Goal: Information Seeking & Learning: Understand process/instructions

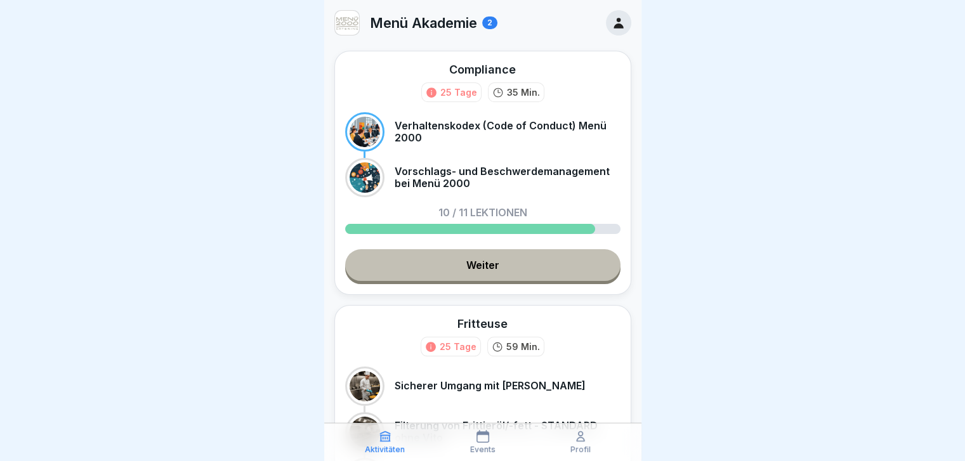
click at [511, 279] on link "Weiter" at bounding box center [482, 265] width 275 height 32
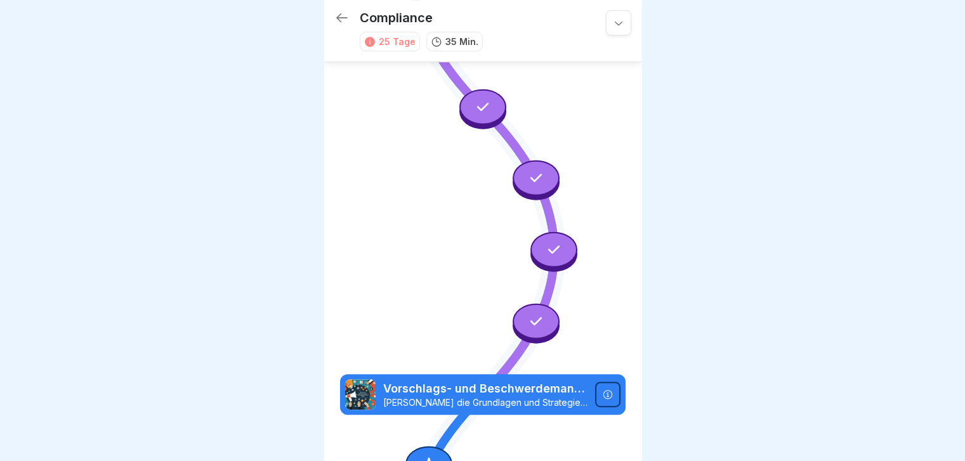
scroll to position [551, 0]
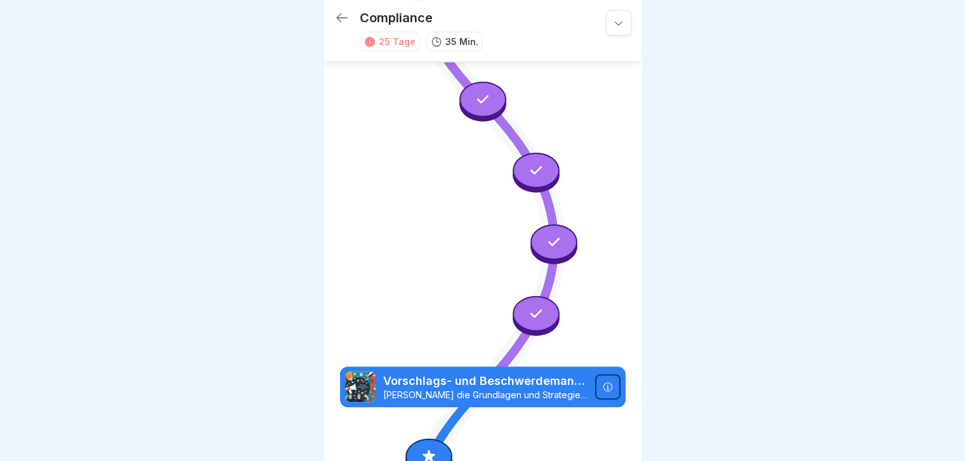
click at [431, 448] on icon at bounding box center [429, 456] width 16 height 16
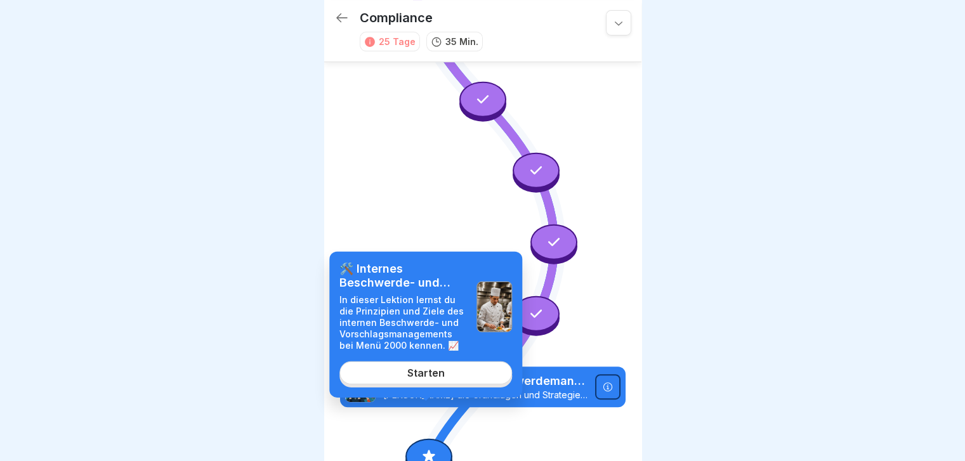
click at [459, 381] on link "Starten" at bounding box center [425, 373] width 173 height 23
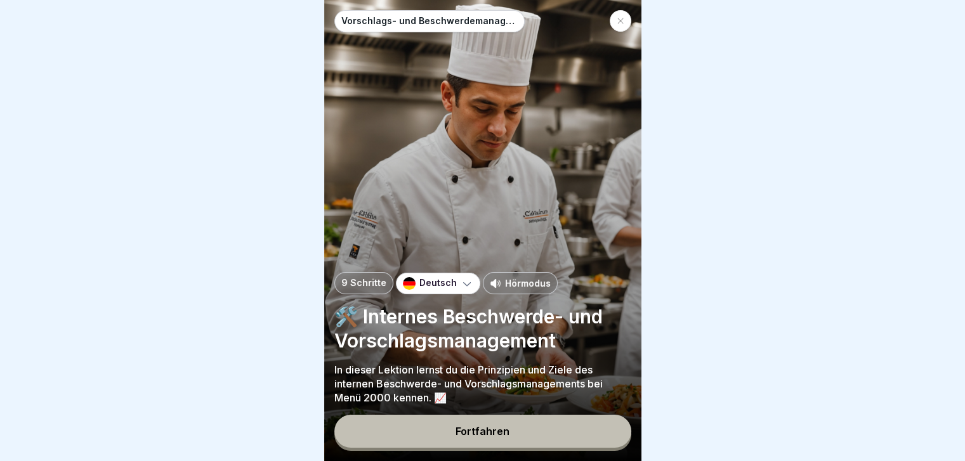
click at [505, 280] on p "Hörmodus" at bounding box center [528, 283] width 46 height 13
click at [473, 435] on div "Fortfahren" at bounding box center [483, 431] width 54 height 11
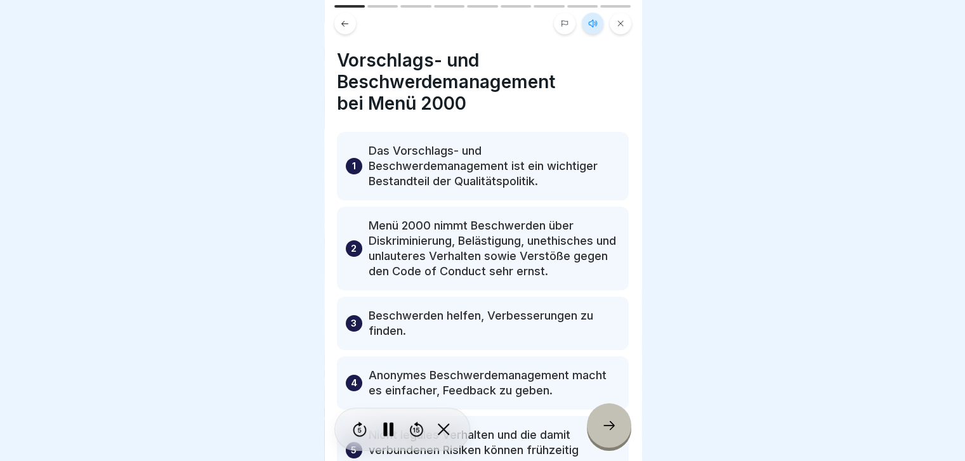
click at [387, 430] on icon at bounding box center [388, 430] width 10 height 14
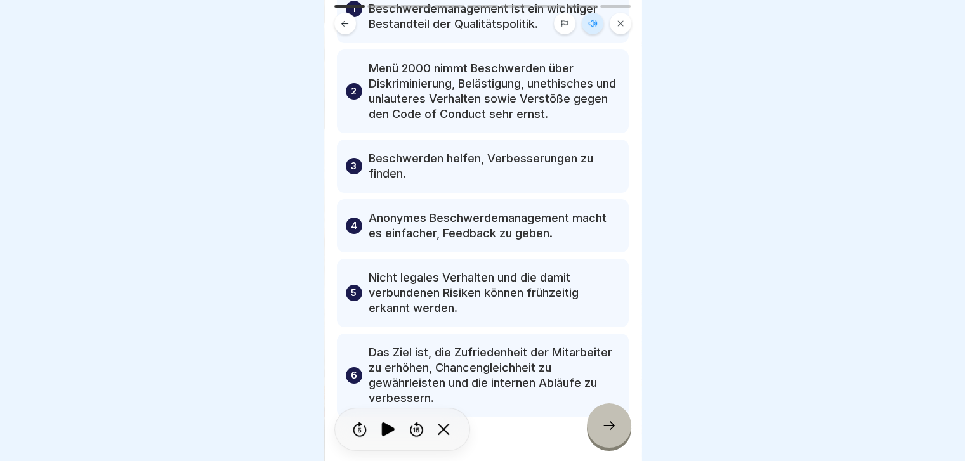
scroll to position [190, 0]
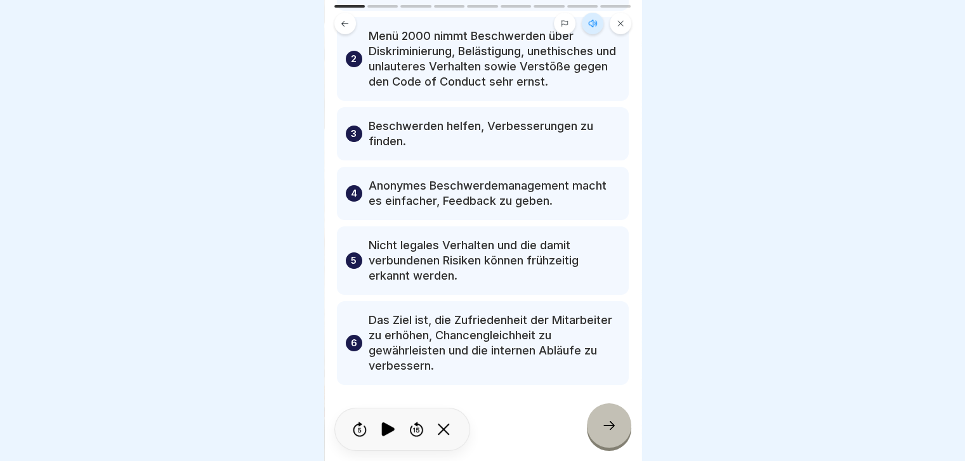
click at [615, 418] on div at bounding box center [609, 426] width 44 height 44
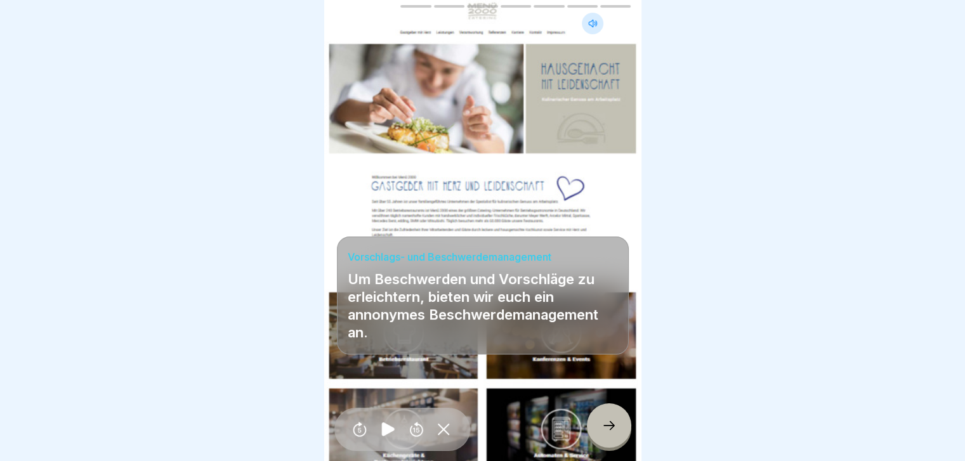
click at [616, 421] on icon at bounding box center [609, 425] width 15 height 15
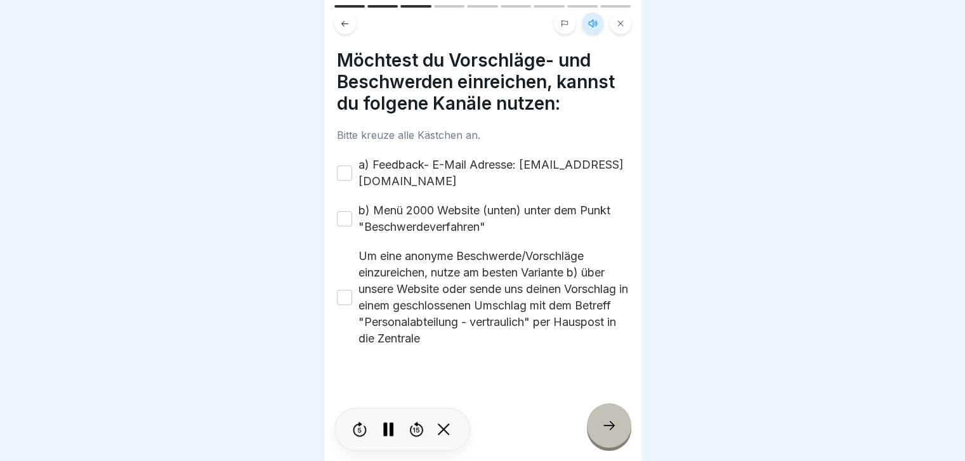
click at [343, 166] on button "a) Feedback- E-Mail Adresse: [EMAIL_ADDRESS][DOMAIN_NAME]" at bounding box center [344, 173] width 15 height 15
click at [348, 211] on button "b) Menü 2000 Website (unten) unter dem Punkt "Beschwerdeverfahren"" at bounding box center [344, 218] width 15 height 15
click at [340, 290] on button "Um eine anonyme Beschwerde/Vorschläge einzureichen, nutze am besten Variante b)…" at bounding box center [344, 297] width 15 height 15
click at [615, 425] on icon at bounding box center [609, 425] width 15 height 15
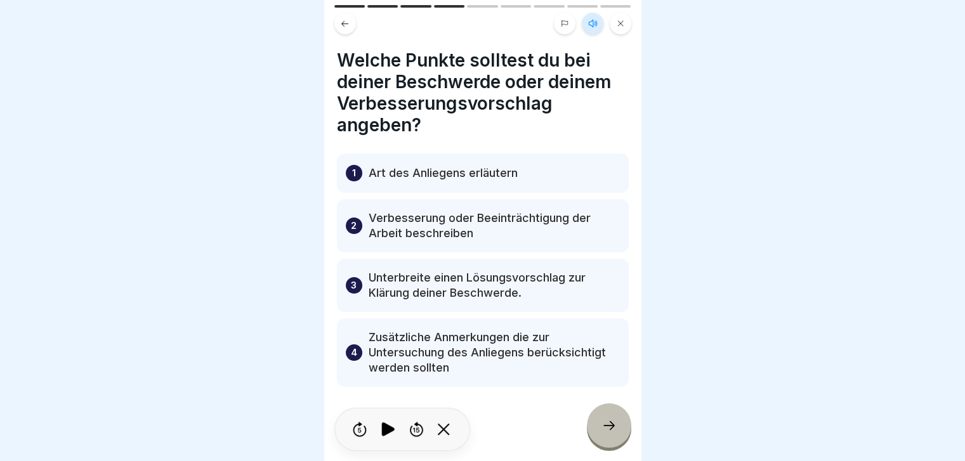
click at [615, 425] on icon at bounding box center [609, 425] width 15 height 15
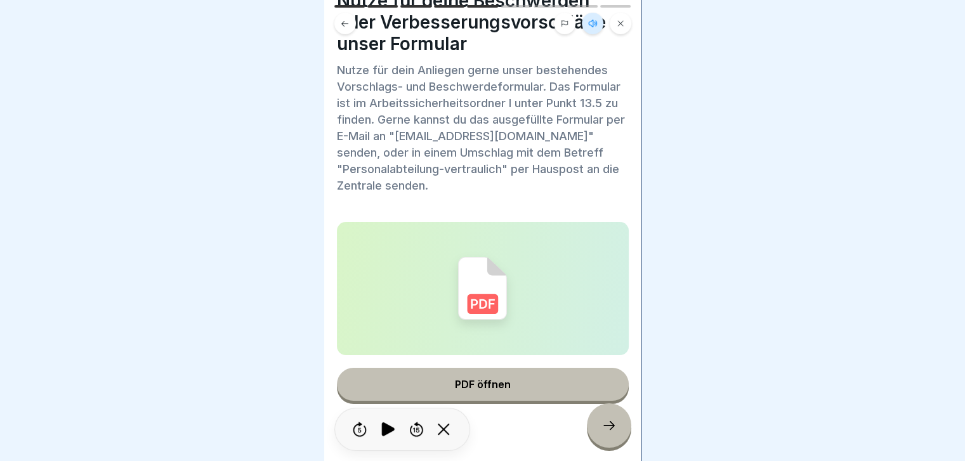
scroll to position [79, 0]
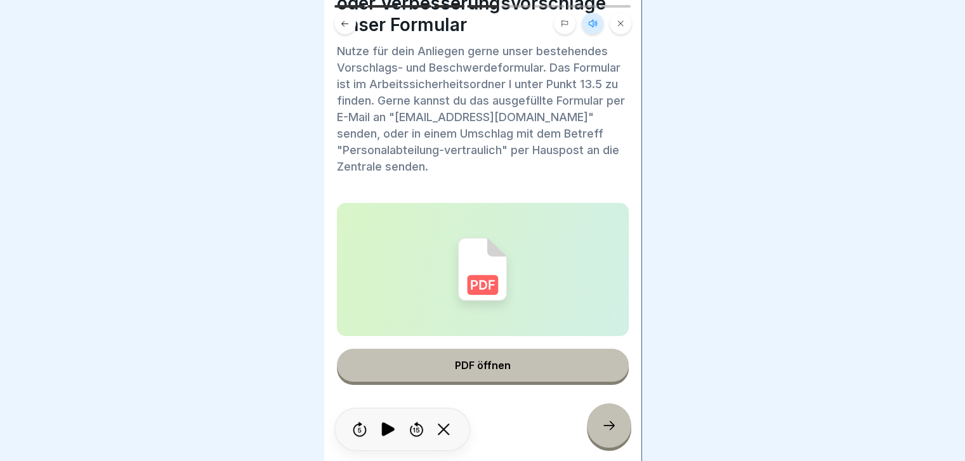
click at [471, 362] on button "PDF öffnen" at bounding box center [483, 365] width 292 height 33
click at [609, 416] on div at bounding box center [609, 426] width 44 height 44
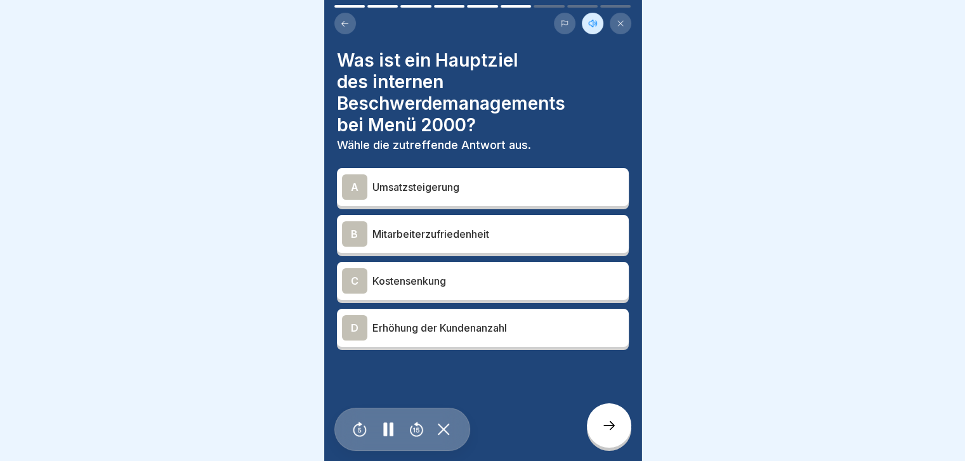
click at [353, 223] on div "B" at bounding box center [354, 233] width 25 height 25
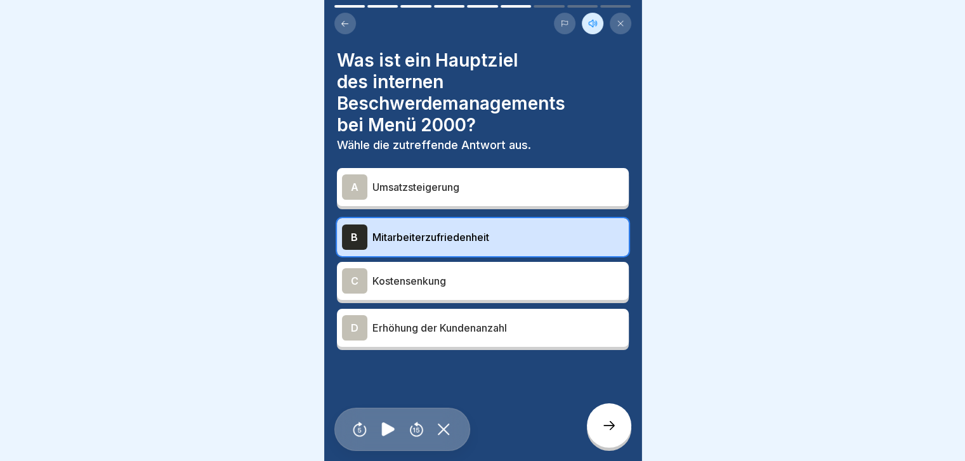
click at [602, 433] on icon at bounding box center [609, 425] width 15 height 15
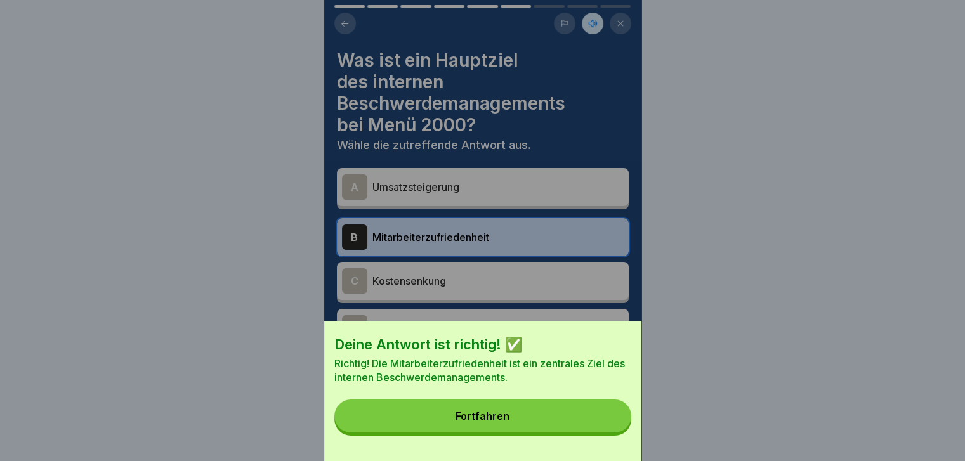
click at [507, 432] on button "Fortfahren" at bounding box center [482, 416] width 297 height 33
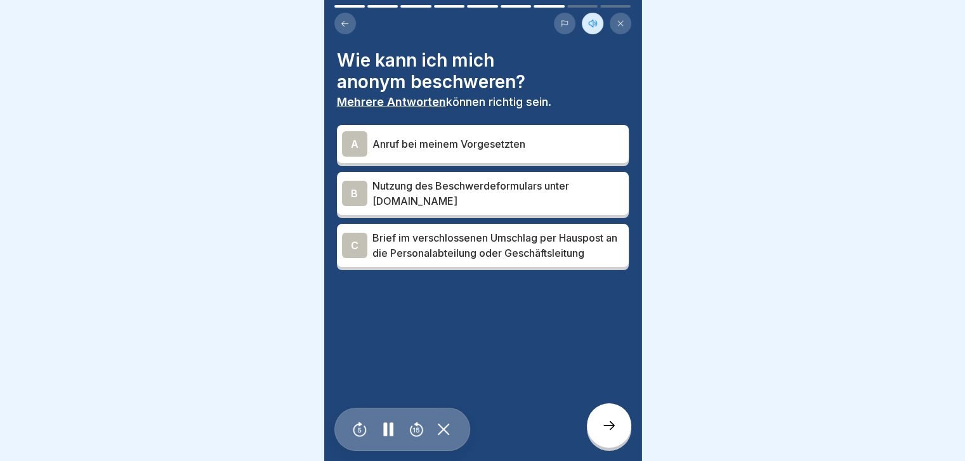
click at [357, 182] on div "B" at bounding box center [354, 193] width 25 height 25
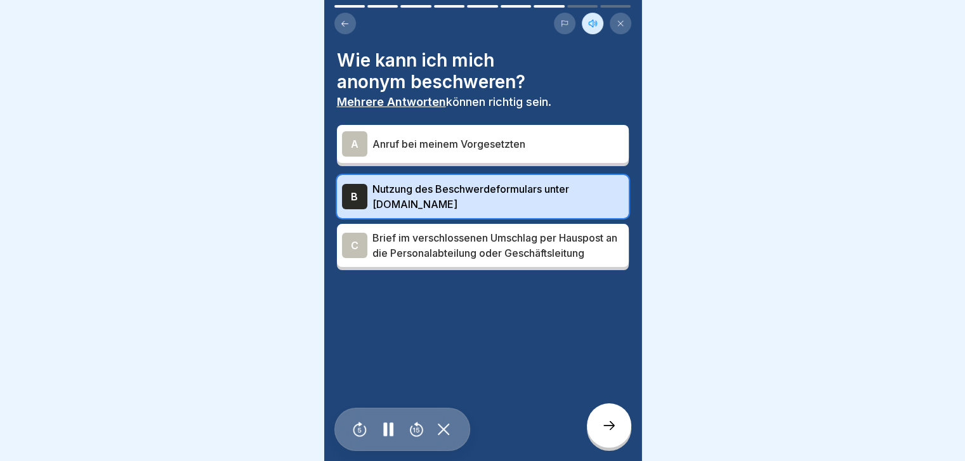
click at [347, 235] on div "C" at bounding box center [354, 245] width 25 height 25
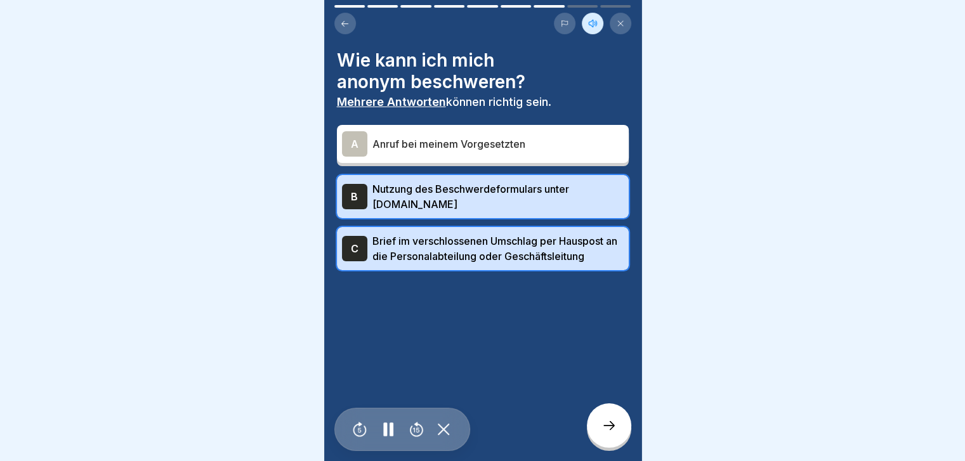
click at [595, 427] on div at bounding box center [609, 426] width 44 height 44
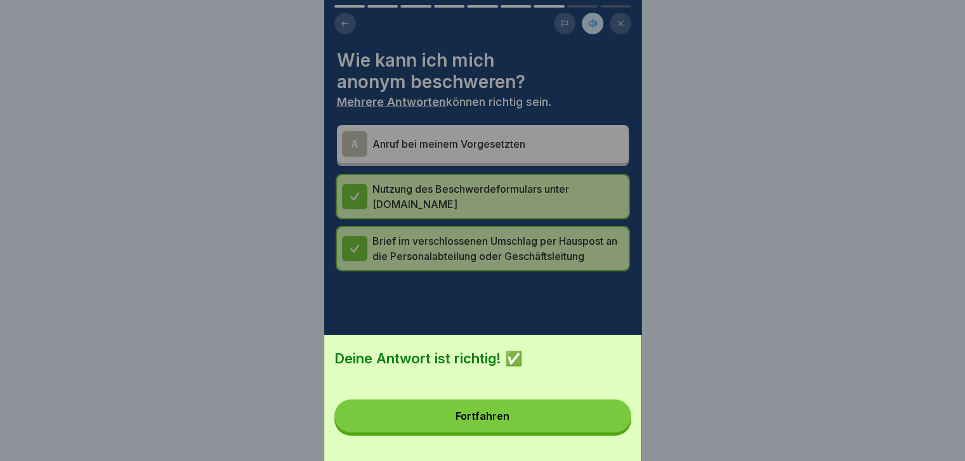
click at [548, 433] on button "Fortfahren" at bounding box center [482, 416] width 297 height 33
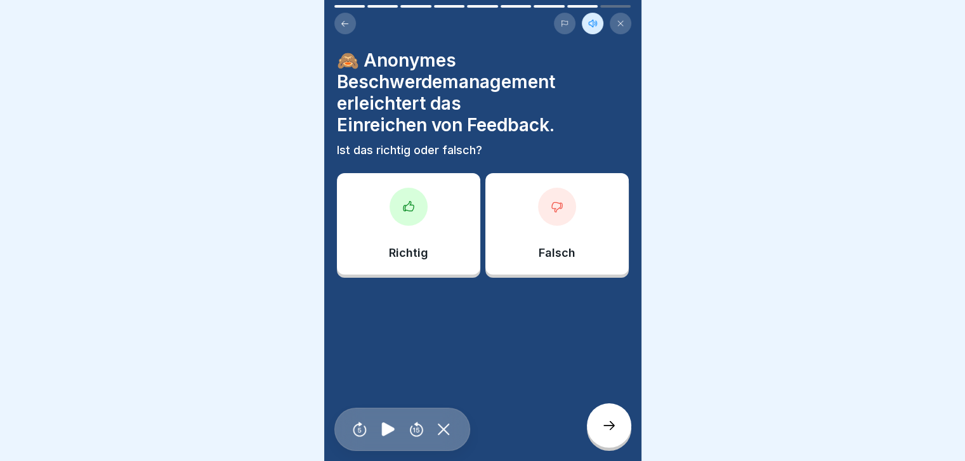
click at [566, 235] on div "Falsch" at bounding box center [556, 224] width 143 height 102
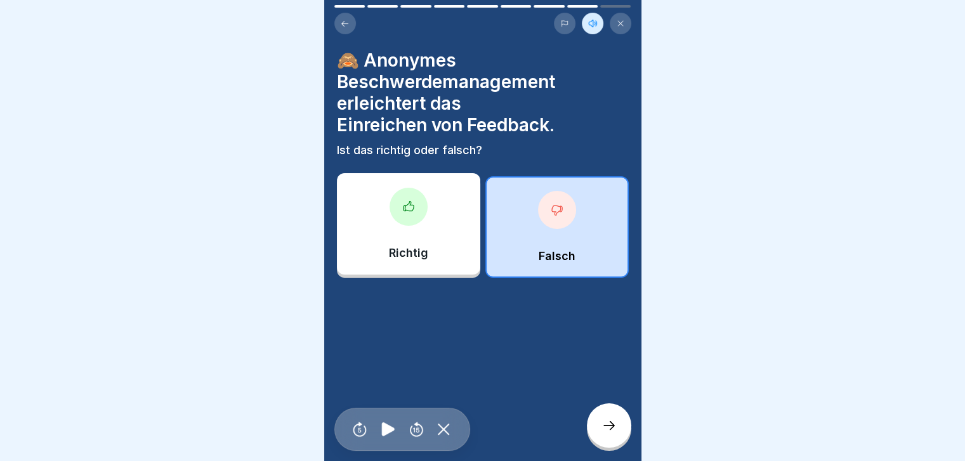
click at [604, 435] on div at bounding box center [609, 426] width 44 height 44
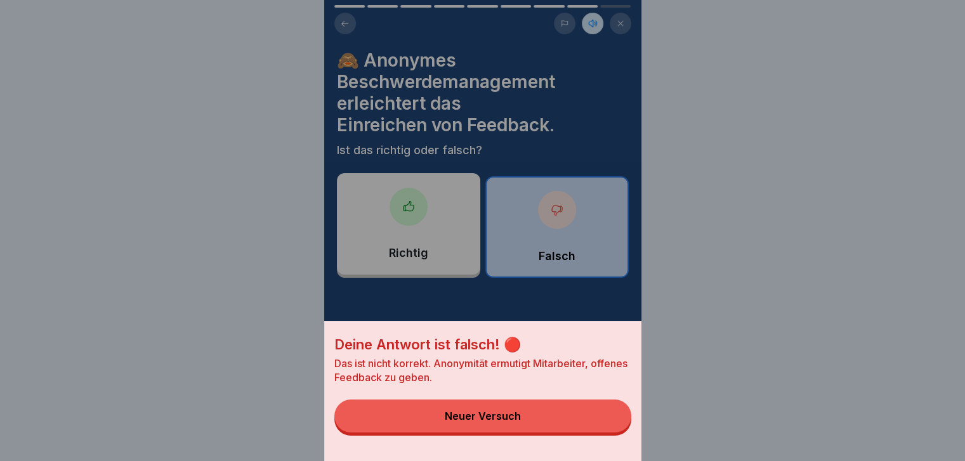
click at [484, 422] on div "Neuer Versuch" at bounding box center [483, 416] width 76 height 11
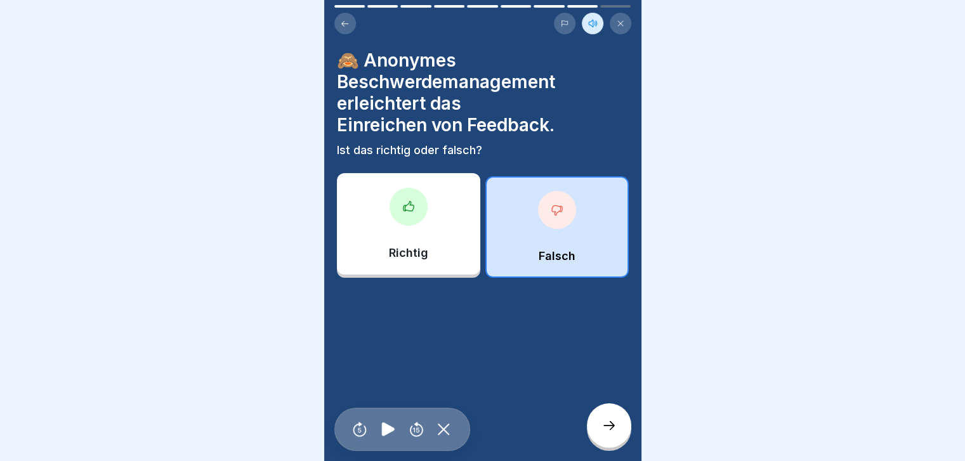
click at [391, 221] on div "Richtig" at bounding box center [408, 224] width 143 height 102
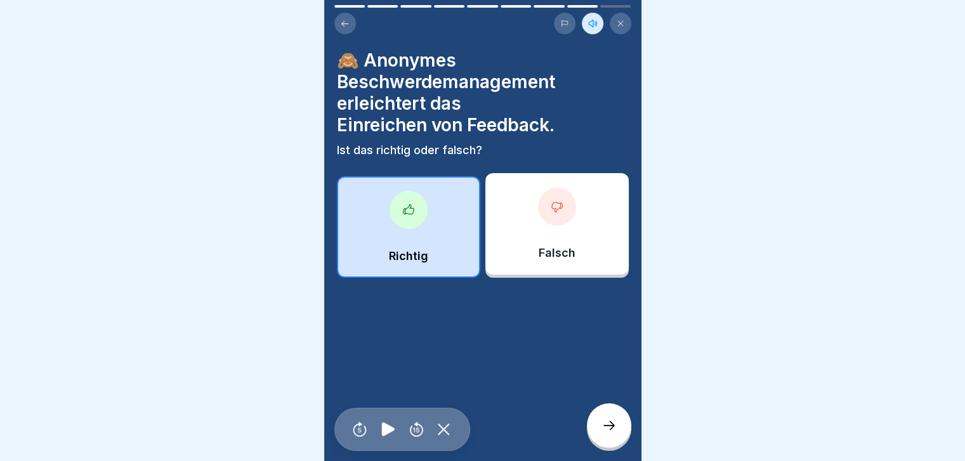
click at [601, 442] on div at bounding box center [609, 426] width 44 height 44
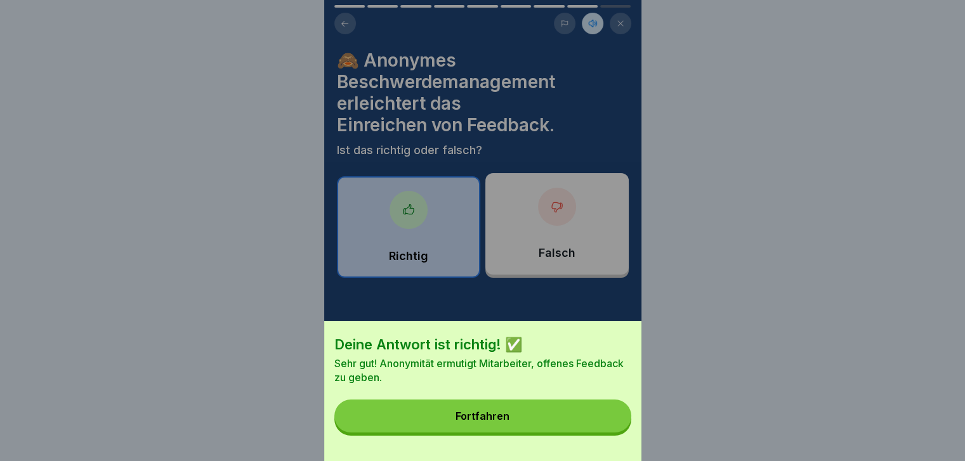
click at [484, 433] on button "Fortfahren" at bounding box center [482, 416] width 297 height 33
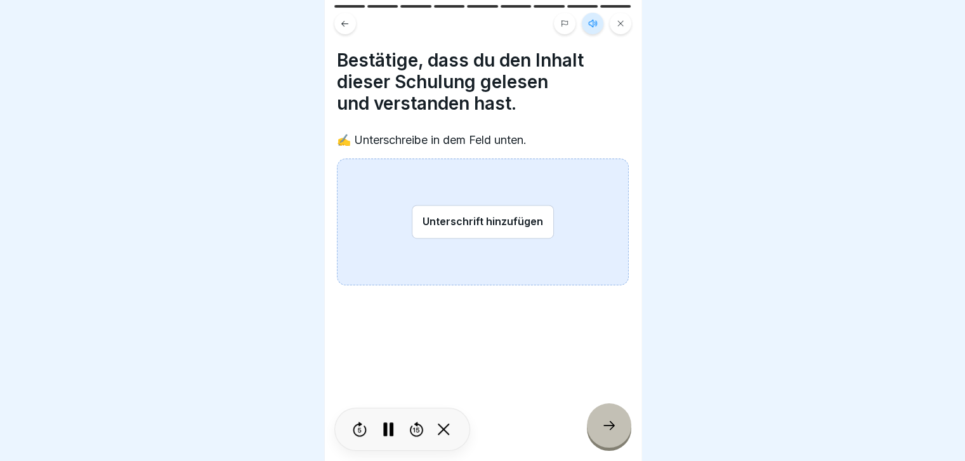
click at [424, 228] on button "Unterschrift hinzufügen" at bounding box center [483, 222] width 142 height 34
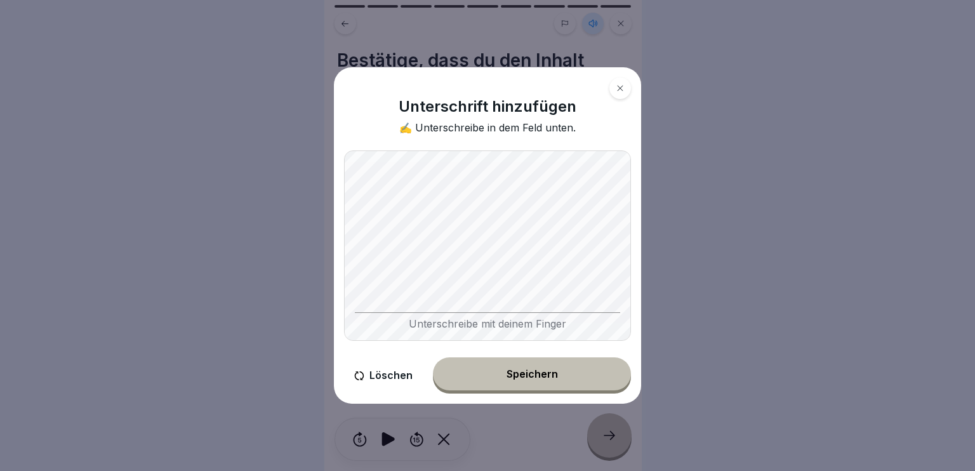
click at [381, 373] on button "Löschen" at bounding box center [383, 375] width 79 height 36
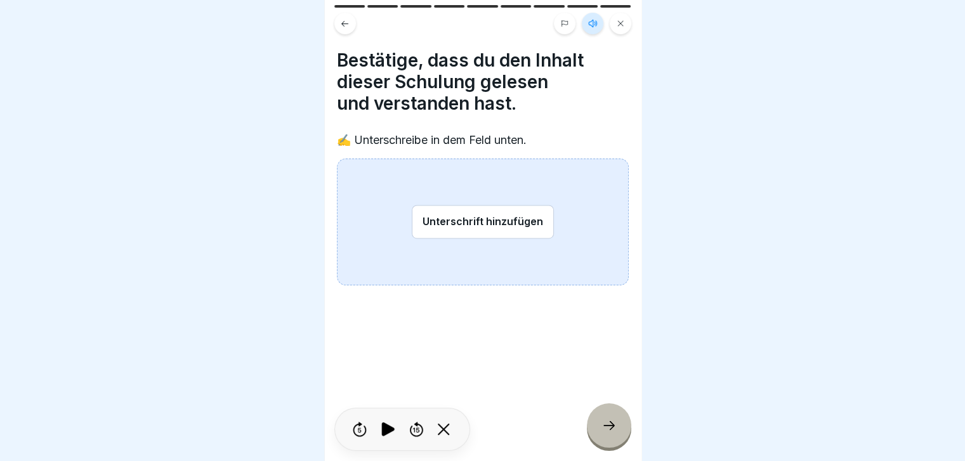
click at [448, 219] on button "Unterschrift hinzufügen" at bounding box center [483, 222] width 142 height 34
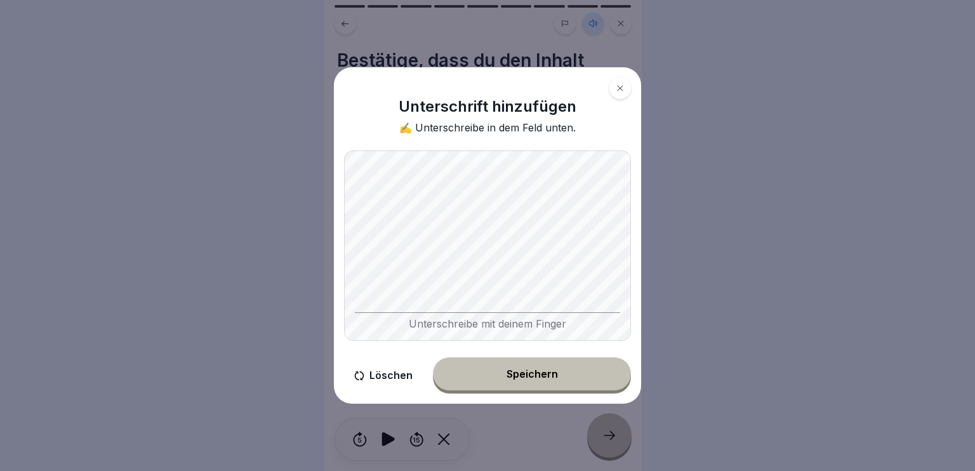
click at [376, 379] on button "Löschen" at bounding box center [383, 375] width 79 height 36
click at [624, 89] on button at bounding box center [620, 88] width 22 height 22
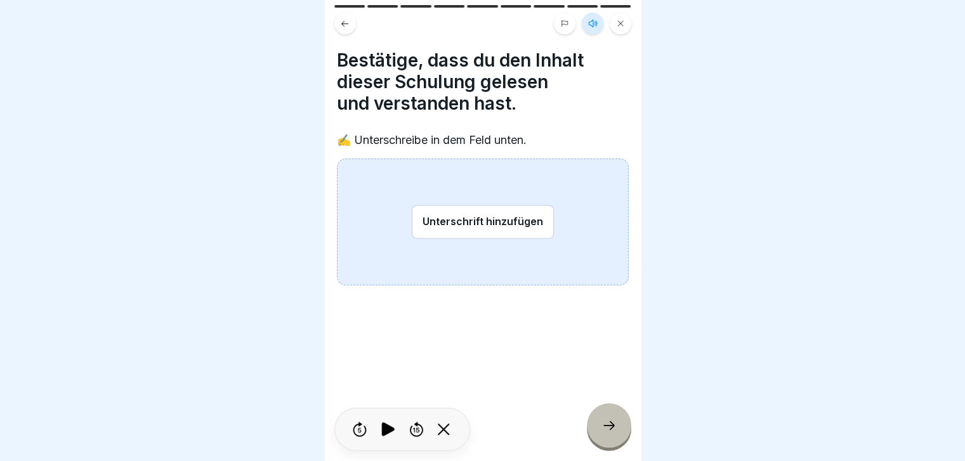
click at [622, 434] on div at bounding box center [609, 426] width 44 height 44
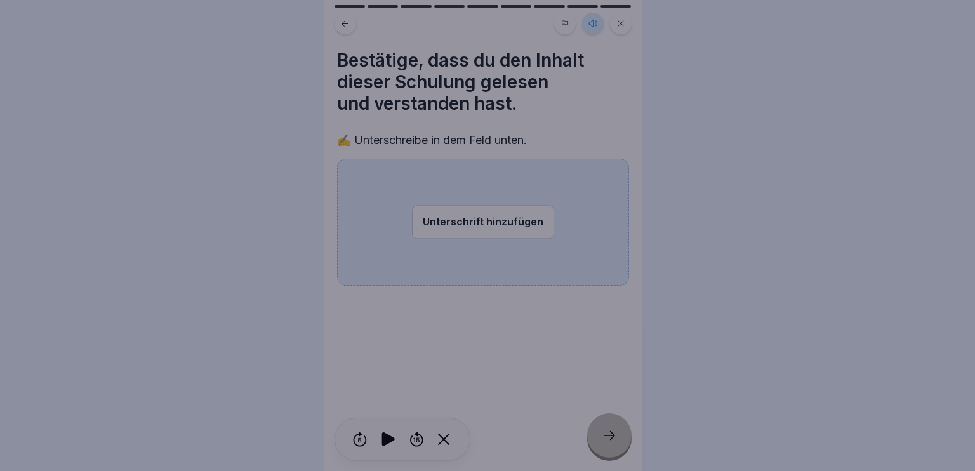
click at [624, 21] on div at bounding box center [487, 235] width 975 height 471
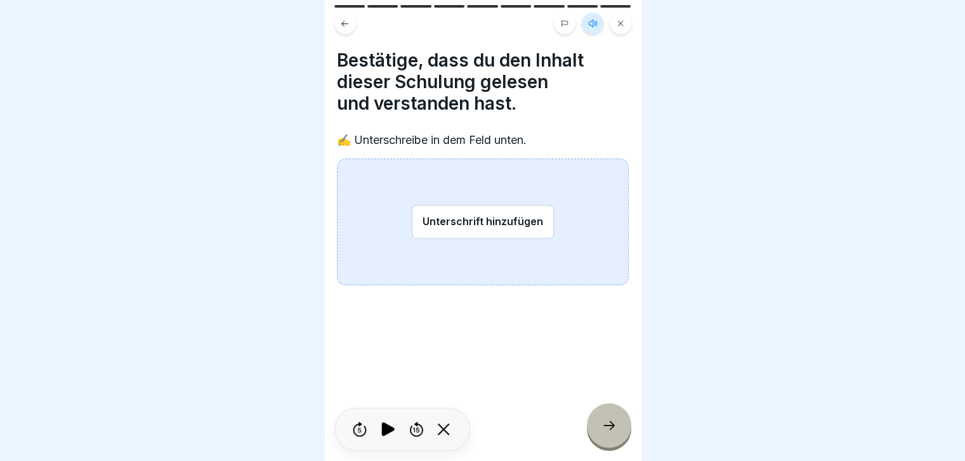
click at [623, 24] on icon at bounding box center [621, 24] width 8 height 8
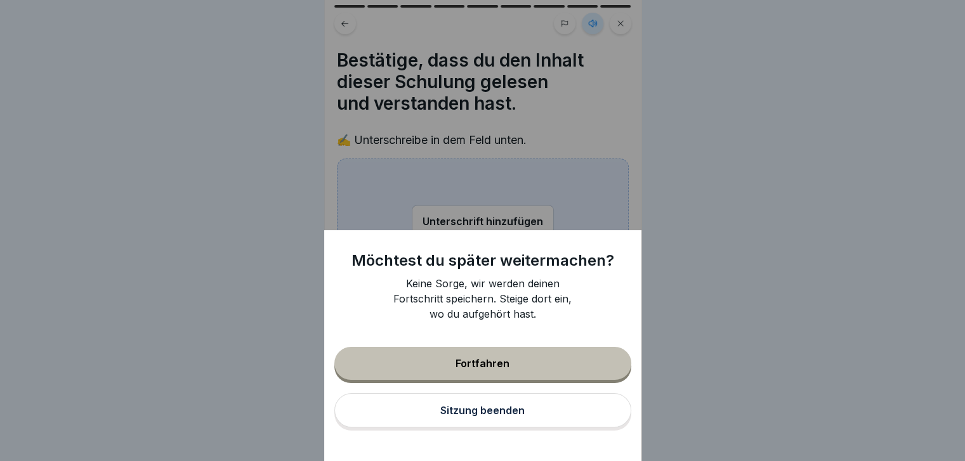
click at [506, 416] on div "Sitzung beenden" at bounding box center [482, 410] width 84 height 11
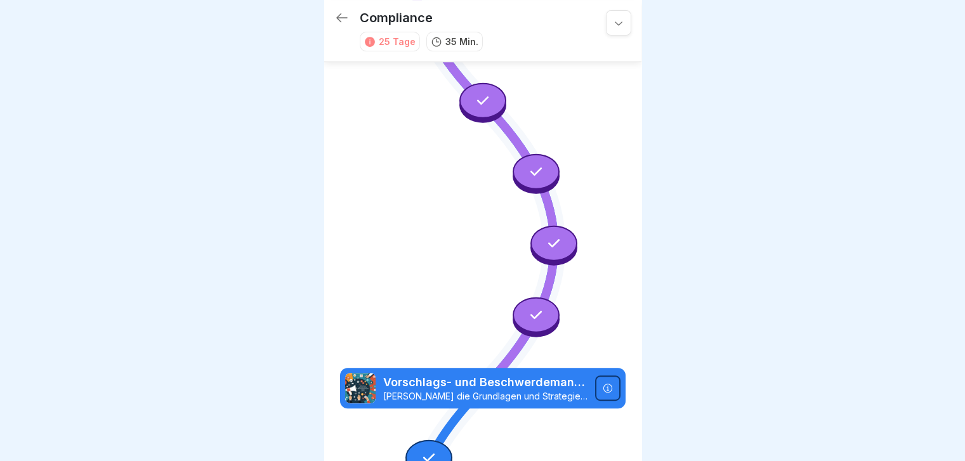
scroll to position [551, 0]
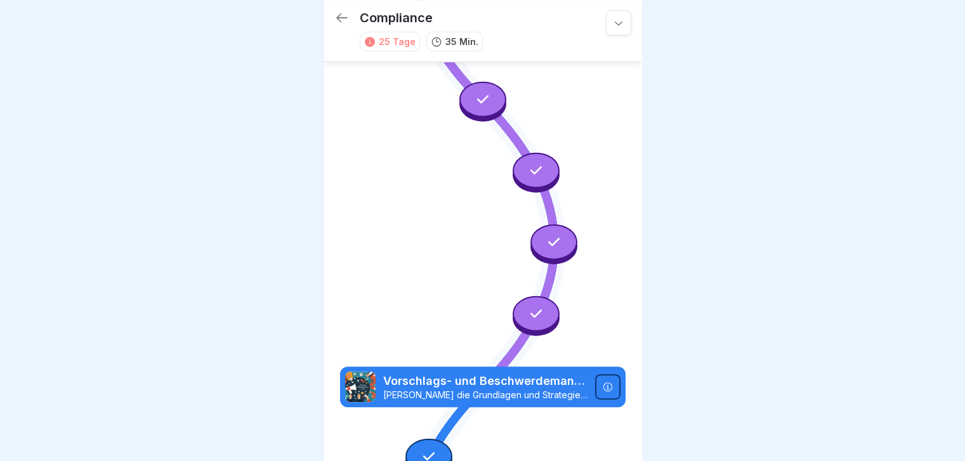
click at [425, 448] on icon at bounding box center [429, 456] width 16 height 16
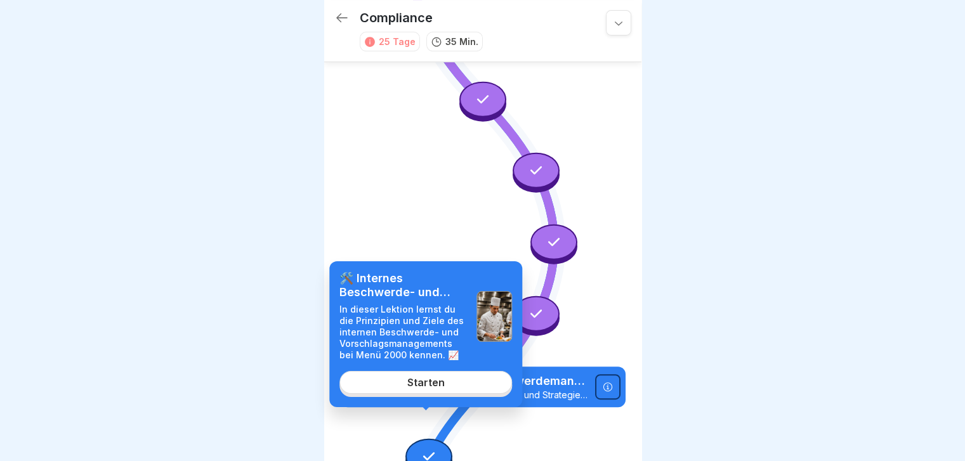
click at [441, 378] on div "Starten" at bounding box center [425, 382] width 37 height 11
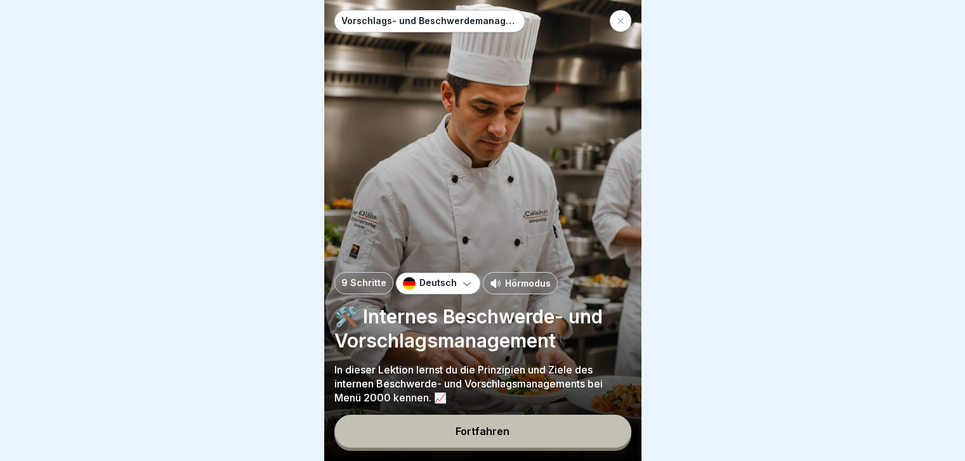
click at [518, 289] on p "Hörmodus" at bounding box center [528, 283] width 46 height 13
click at [523, 289] on p "Hörmodus" at bounding box center [528, 283] width 46 height 13
click at [520, 290] on p "Hörmodus" at bounding box center [528, 283] width 46 height 13
click at [467, 428] on button "Fortfahren" at bounding box center [482, 431] width 297 height 33
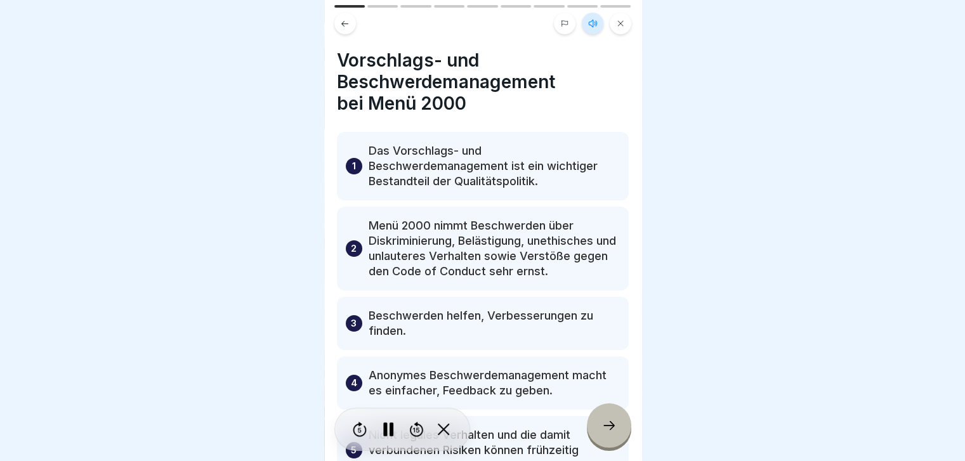
click at [596, 429] on div at bounding box center [609, 426] width 44 height 44
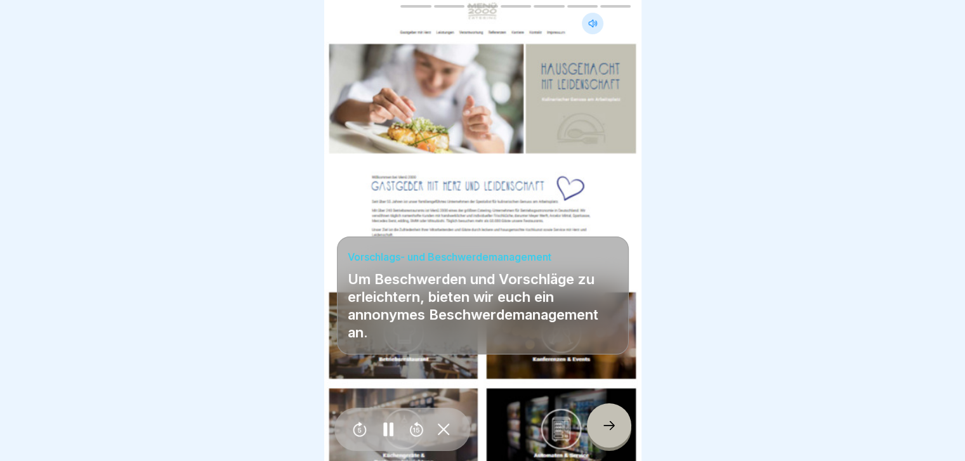
click at [605, 433] on icon at bounding box center [609, 425] width 15 height 15
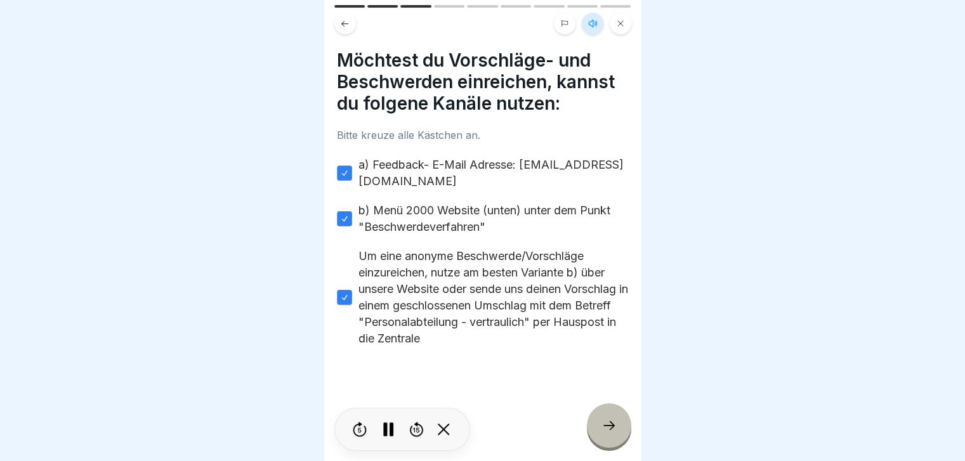
click at [607, 421] on div at bounding box center [609, 426] width 44 height 44
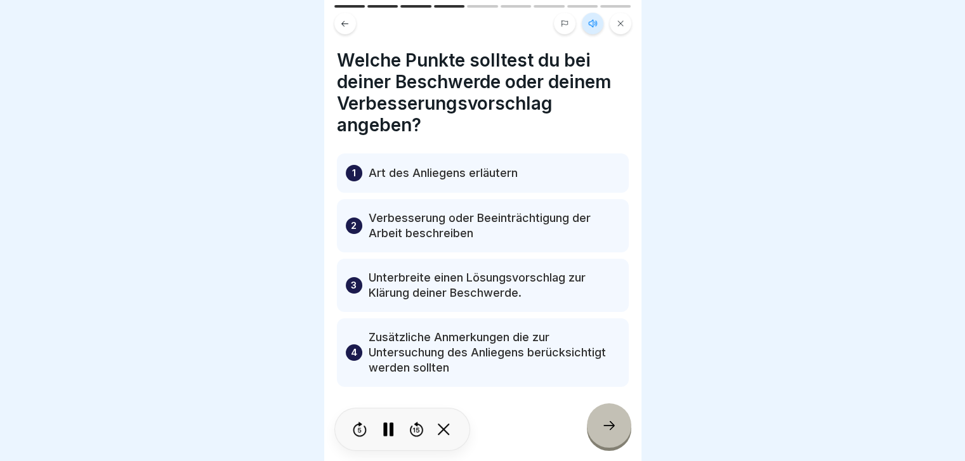
click at [607, 421] on div at bounding box center [609, 426] width 44 height 44
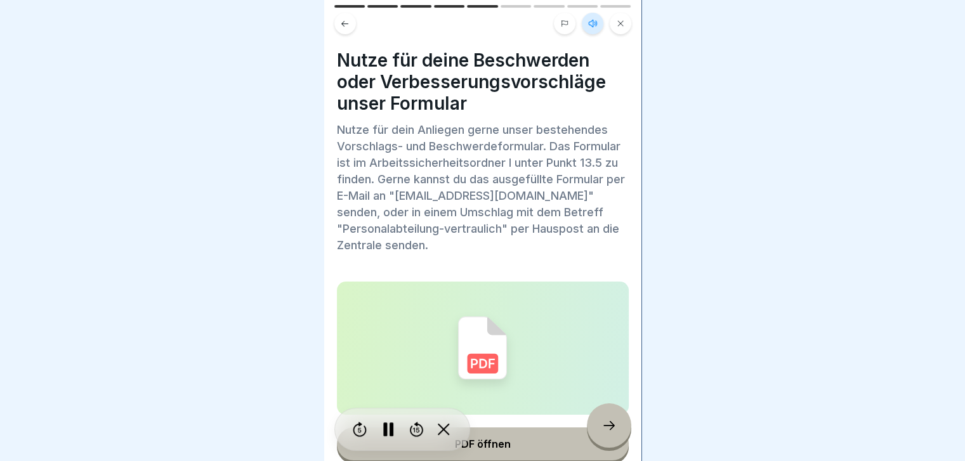
click at [616, 25] on button at bounding box center [621, 24] width 22 height 22
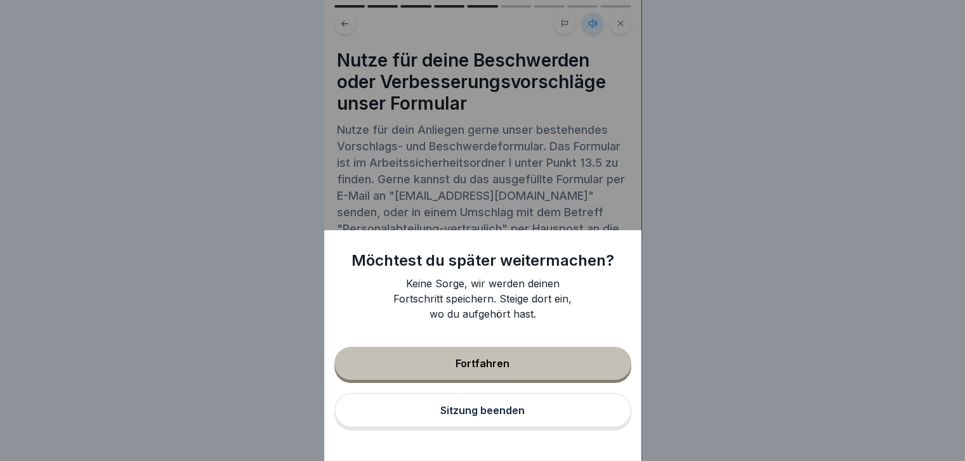
click at [472, 416] on div "Sitzung beenden" at bounding box center [482, 410] width 84 height 11
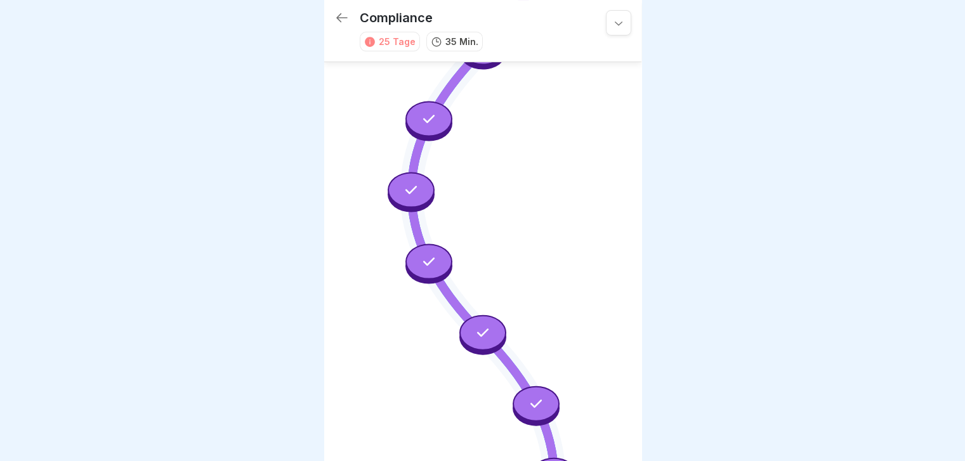
scroll to position [551, 0]
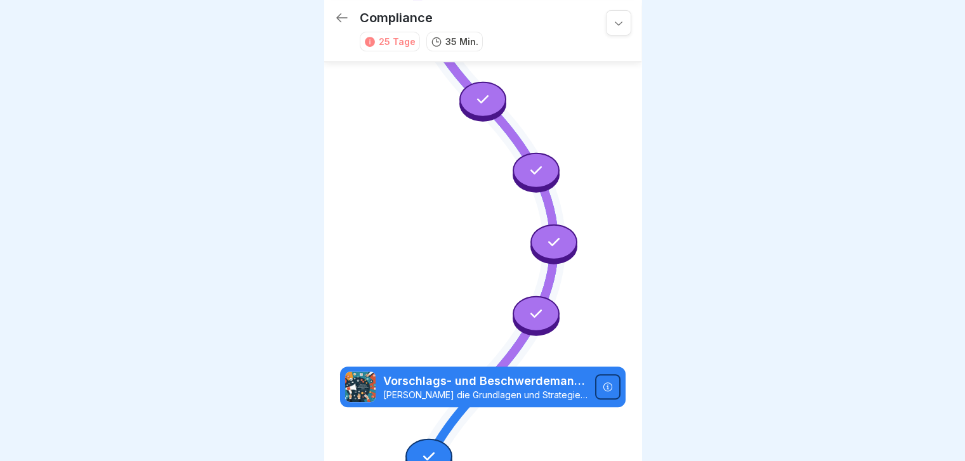
click at [429, 448] on icon at bounding box center [429, 456] width 16 height 16
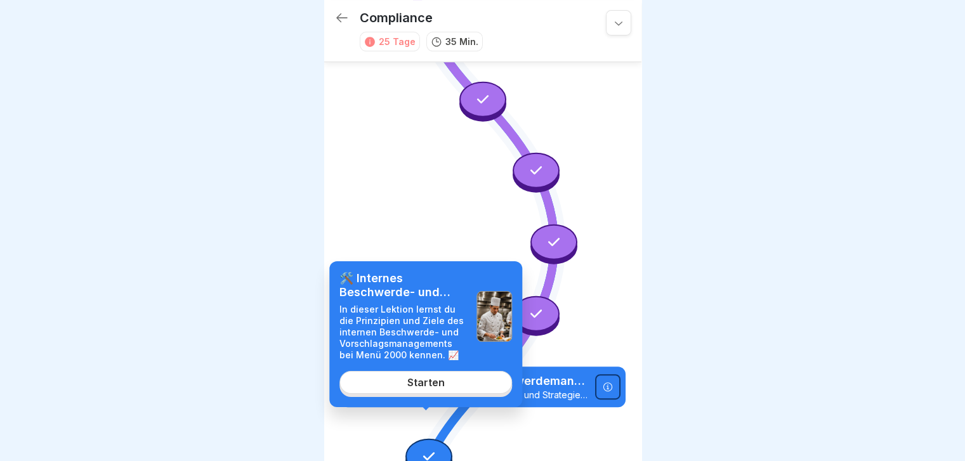
click at [424, 386] on div "Starten" at bounding box center [425, 382] width 37 height 11
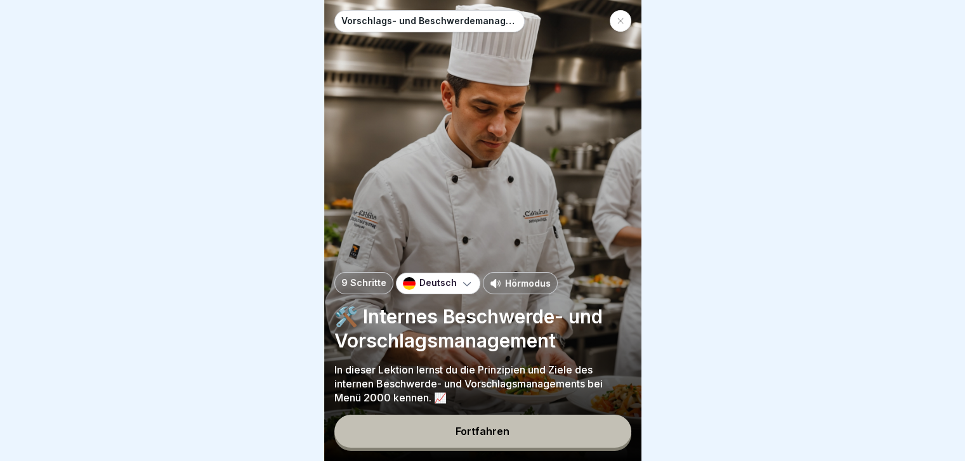
click at [503, 437] on div "Fortfahren" at bounding box center [483, 431] width 54 height 11
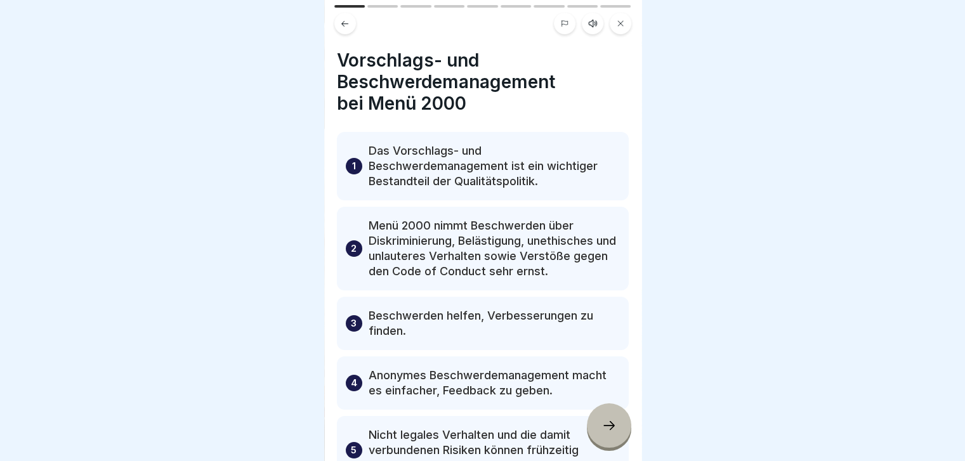
click at [350, 23] on button at bounding box center [345, 24] width 22 height 22
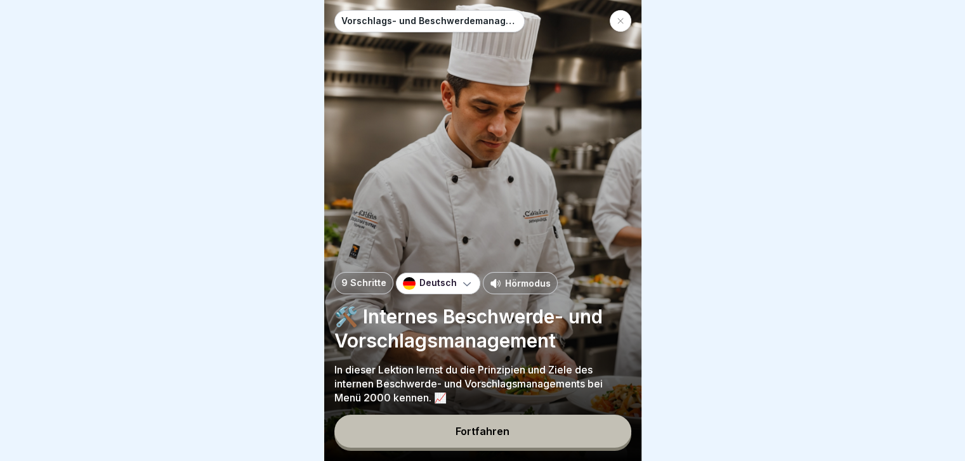
click at [507, 294] on div "Hörmodus" at bounding box center [520, 283] width 75 height 22
click at [468, 437] on div "Fortfahren" at bounding box center [483, 431] width 54 height 11
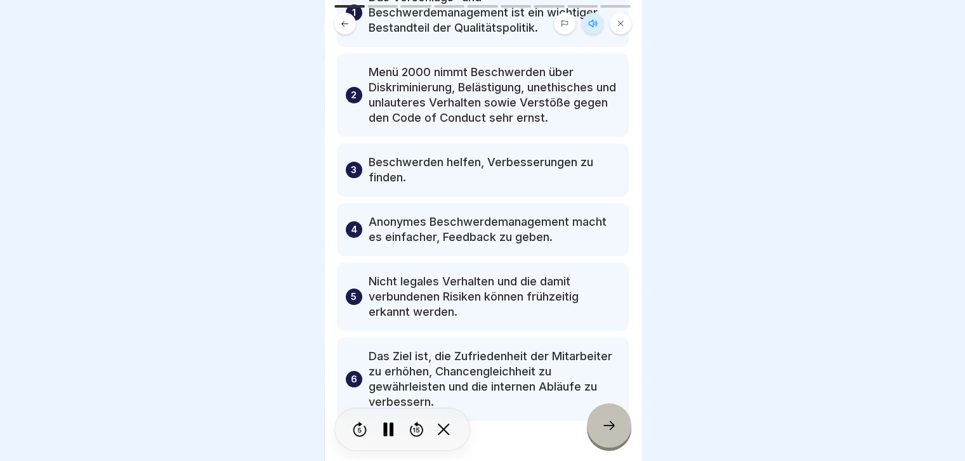
scroll to position [190, 0]
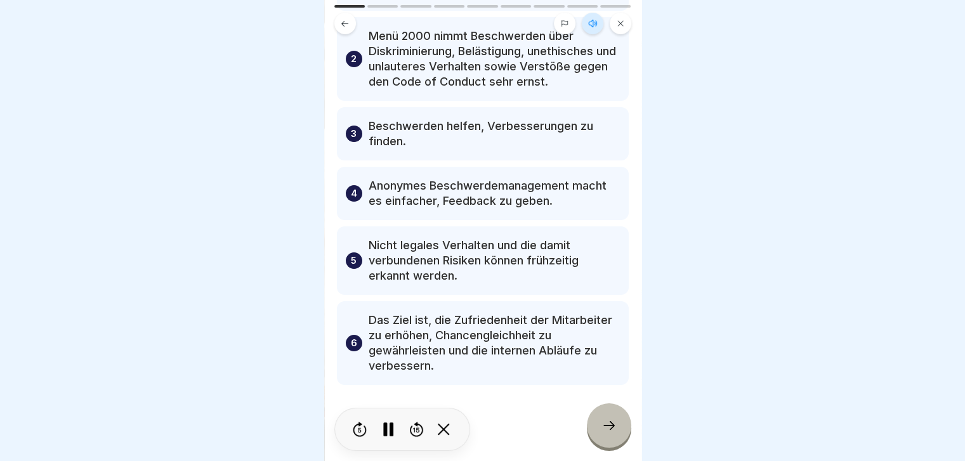
click at [607, 433] on icon at bounding box center [609, 425] width 15 height 15
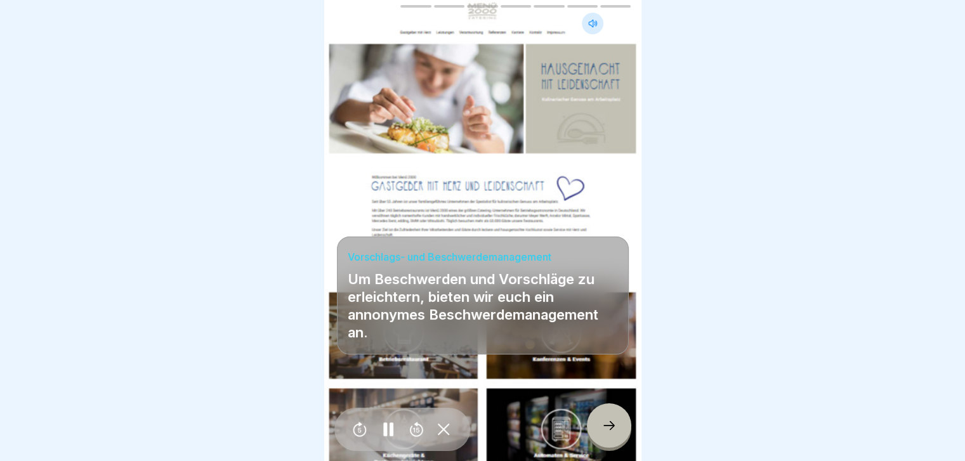
click at [607, 433] on icon at bounding box center [609, 425] width 15 height 15
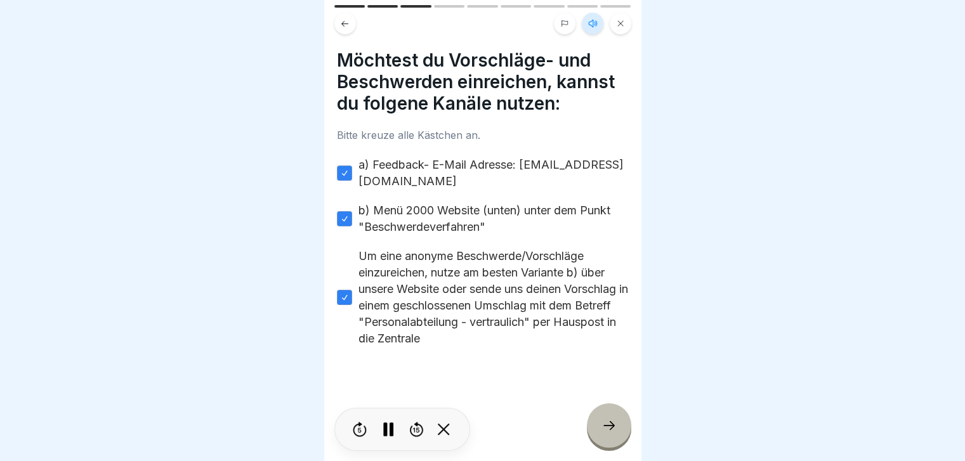
click at [607, 433] on icon at bounding box center [609, 425] width 15 height 15
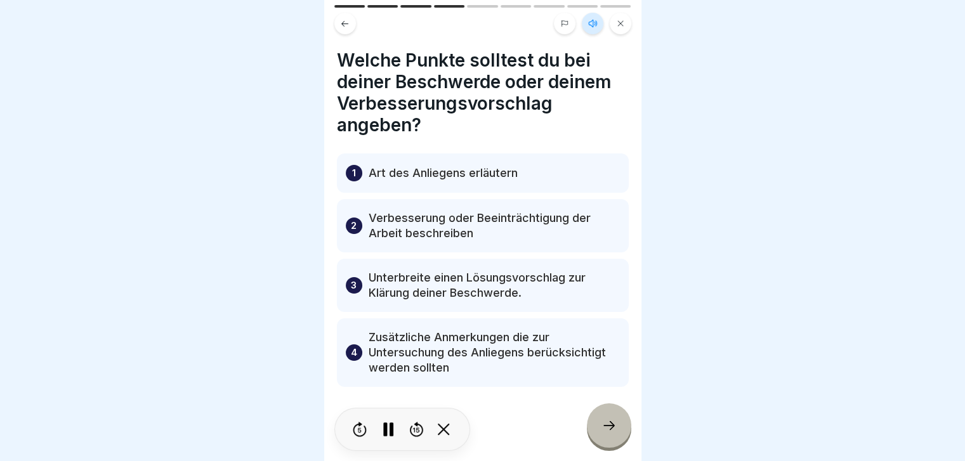
click at [607, 433] on icon at bounding box center [609, 425] width 15 height 15
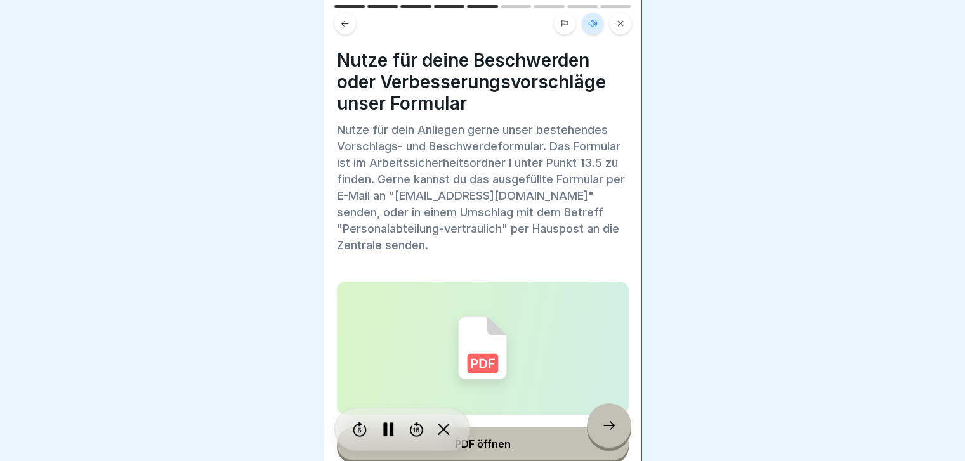
click at [607, 433] on icon at bounding box center [609, 425] width 15 height 15
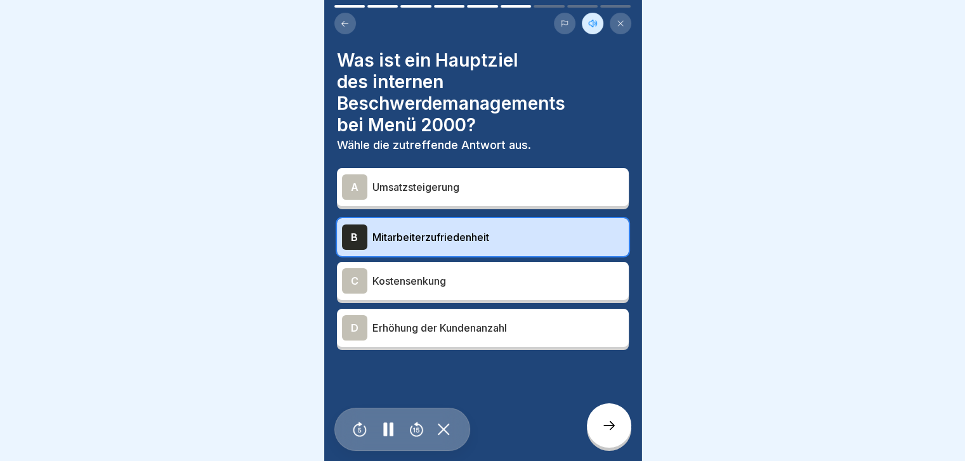
click at [607, 433] on icon at bounding box center [609, 425] width 15 height 15
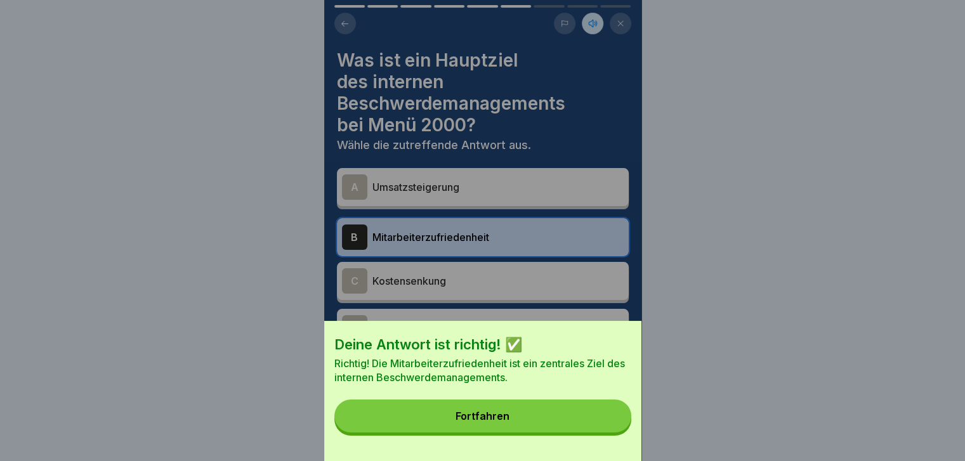
click at [541, 419] on button "Fortfahren" at bounding box center [482, 416] width 297 height 33
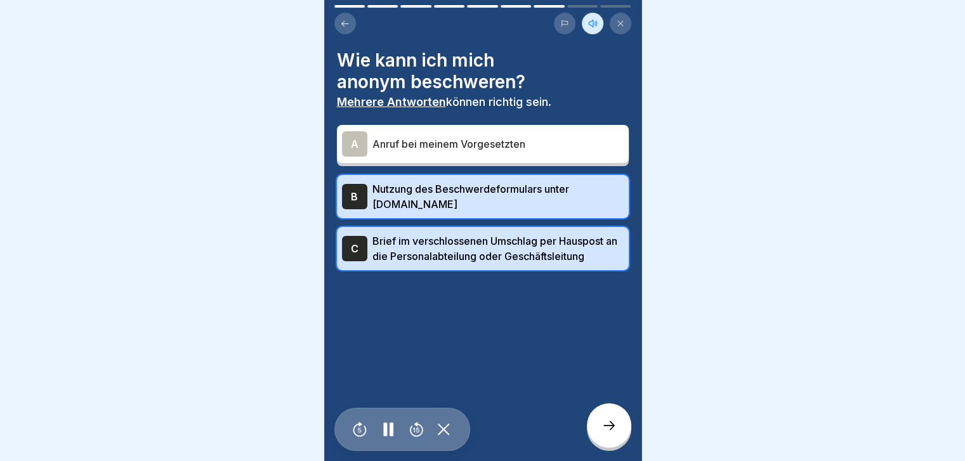
click at [617, 440] on div at bounding box center [609, 426] width 44 height 44
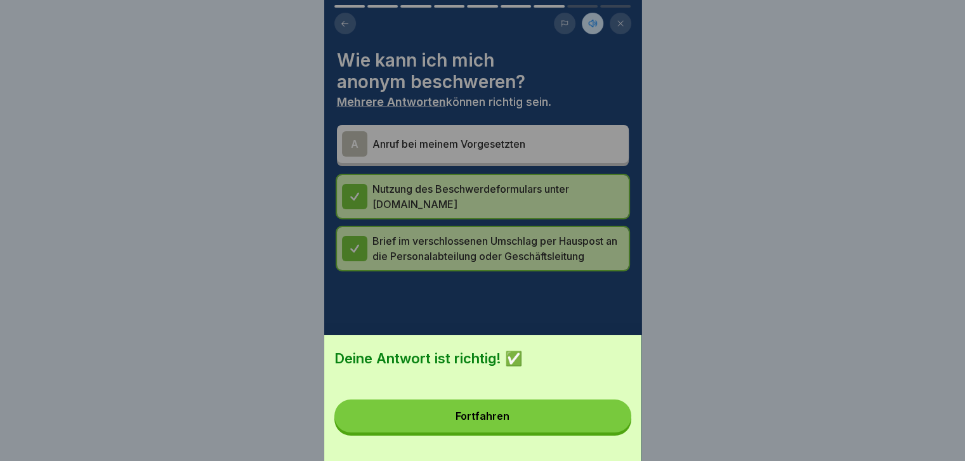
click at [550, 417] on button "Fortfahren" at bounding box center [482, 416] width 297 height 33
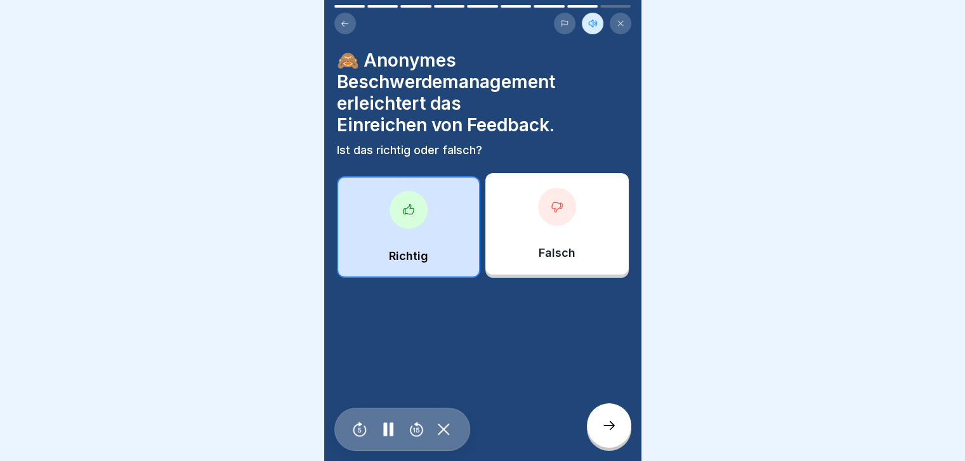
click at [615, 432] on icon at bounding box center [609, 425] width 15 height 15
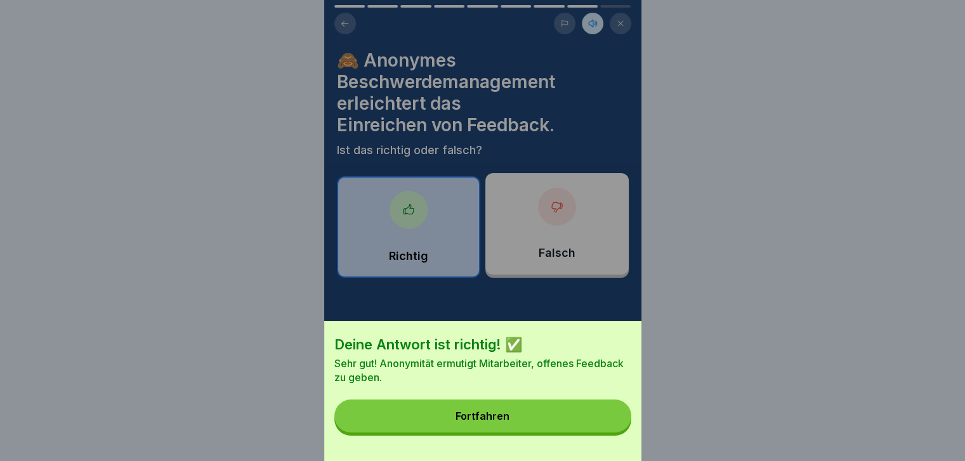
click at [553, 419] on button "Fortfahren" at bounding box center [482, 416] width 297 height 33
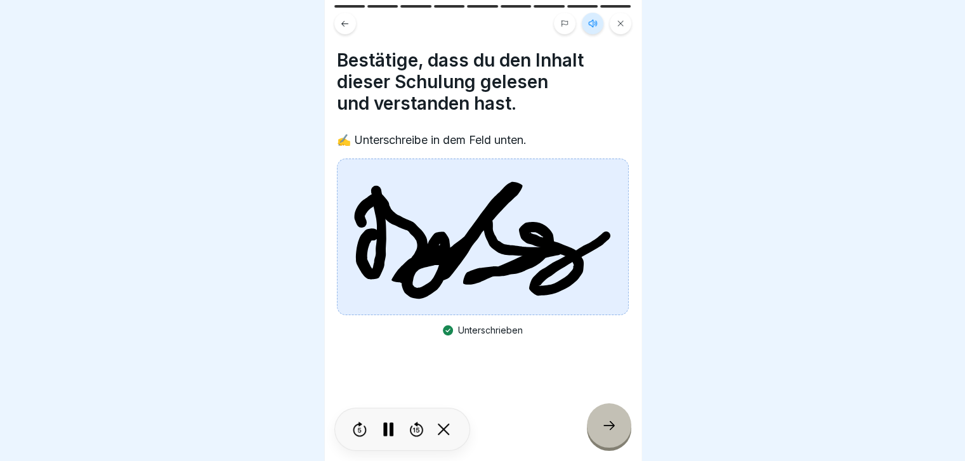
click at [610, 433] on icon at bounding box center [609, 425] width 15 height 15
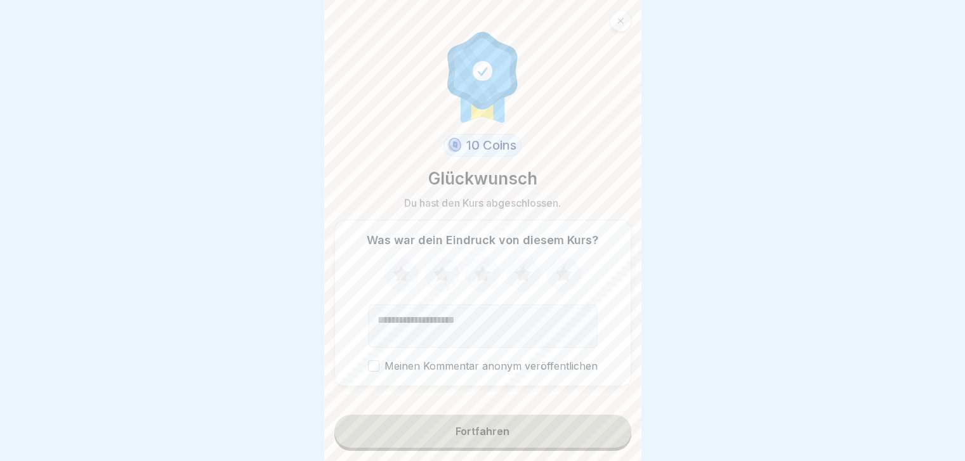
click at [502, 437] on div "Fortfahren" at bounding box center [483, 431] width 54 height 11
